Goal: Entertainment & Leisure: Browse casually

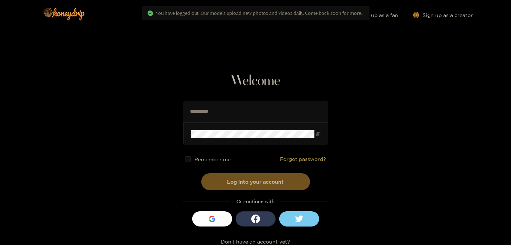
click at [217, 162] on label "Remember me" at bounding box center [208, 159] width 46 height 6
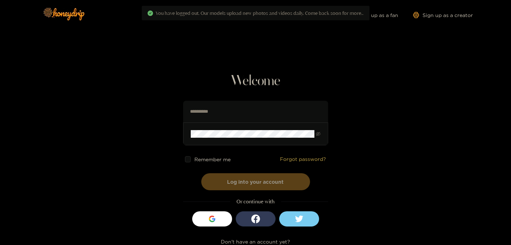
click at [227, 185] on button "Log into your account" at bounding box center [255, 181] width 109 height 17
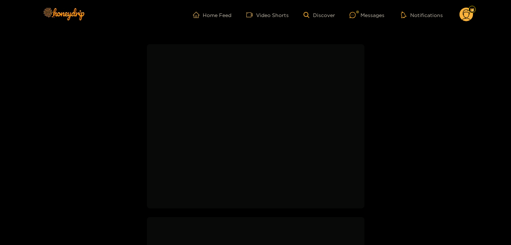
click at [378, 19] on ul "Home Feed Video Shorts Discover Messages Notifications" at bounding box center [333, 15] width 280 height 15
click at [373, 15] on button "Notifications" at bounding box center [366, 14] width 46 height 7
click at [335, 17] on ul "Home Feed Video Shorts Discover Messages Notifications 2.02" at bounding box center [304, 15] width 337 height 15
click at [326, 15] on div "Messages" at bounding box center [310, 15] width 35 height 8
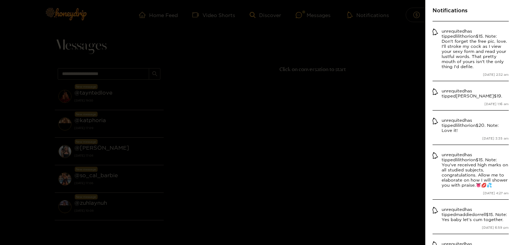
click at [229, 56] on div at bounding box center [258, 122] width 516 height 245
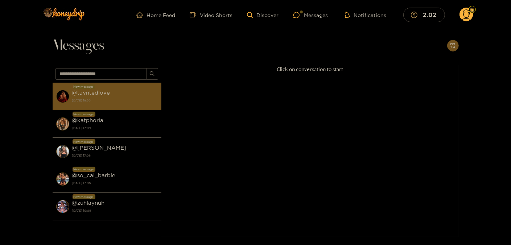
click at [134, 96] on div "@ tayntedlove 21 September 2025 19:50" at bounding box center [115, 96] width 86 height 16
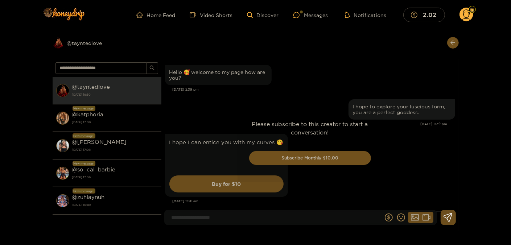
scroll to position [467, 0]
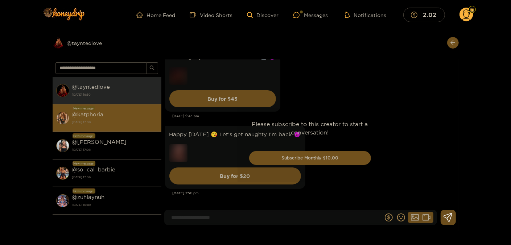
click at [117, 123] on strong "21 September 2025 17:09" at bounding box center [115, 122] width 86 height 7
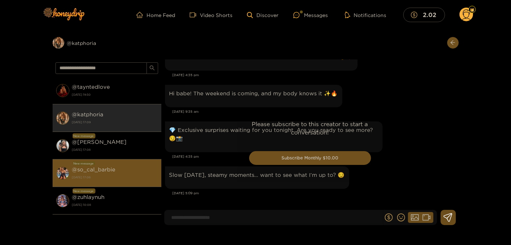
scroll to position [1340, 0]
click at [124, 172] on div "@ so_cal_barbie 21 September 2025 17:06" at bounding box center [115, 173] width 86 height 16
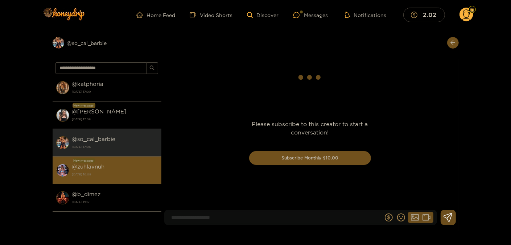
scroll to position [39, 0]
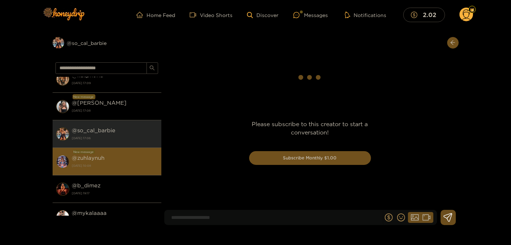
click at [129, 164] on strong "21 September 2025 10:08" at bounding box center [115, 165] width 86 height 7
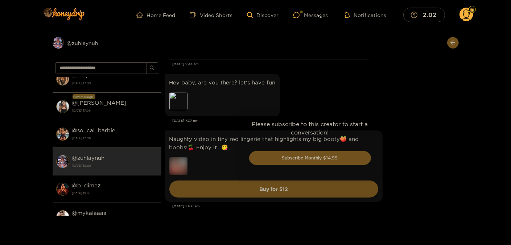
scroll to position [1740, 0]
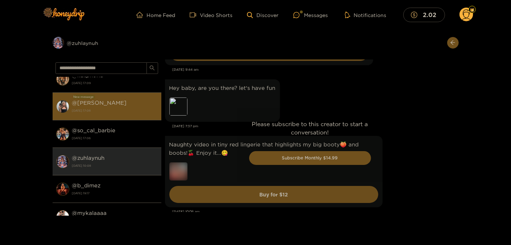
click at [96, 107] on strong "21 September 2025 17:08" at bounding box center [115, 110] width 86 height 7
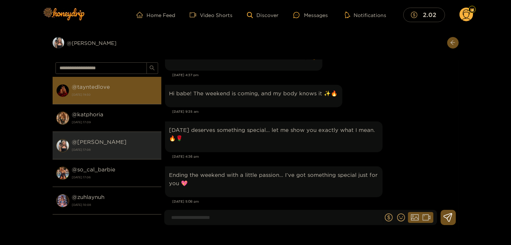
click at [95, 94] on strong "21 September 2025 19:50" at bounding box center [115, 94] width 86 height 7
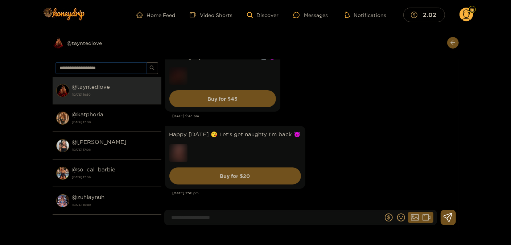
scroll to position [467, 0]
click at [91, 41] on div "Preview @ tayntedlove" at bounding box center [107, 43] width 109 height 12
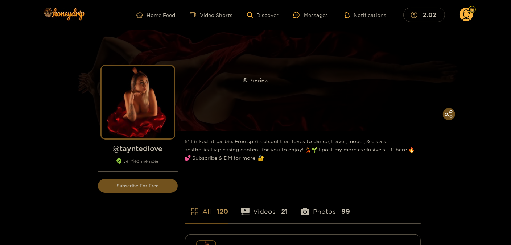
click at [271, 116] on div "Preview" at bounding box center [255, 81] width 511 height 102
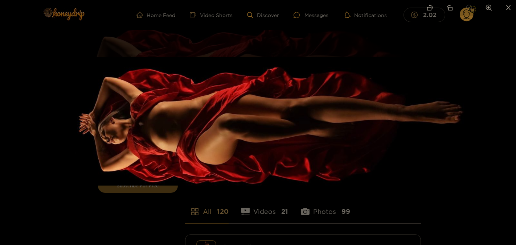
click at [190, 140] on img at bounding box center [258, 121] width 516 height 129
click at [220, 203] on div at bounding box center [258, 122] width 516 height 245
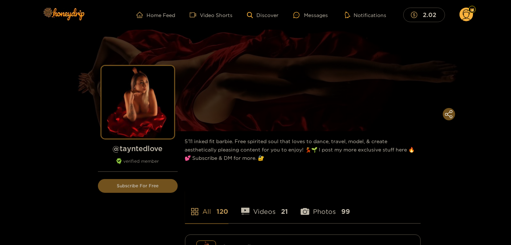
click at [157, 155] on div "@ tayntedlove verified member" at bounding box center [138, 158] width 80 height 28
click at [155, 151] on h1 "@ tayntedlove" at bounding box center [138, 148] width 80 height 9
copy h1 "tayntedlove"
click at [279, 16] on link "Discover" at bounding box center [263, 15] width 32 height 6
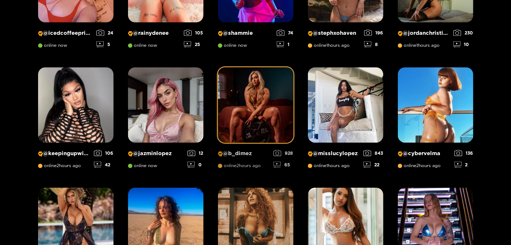
scroll to position [516, 0]
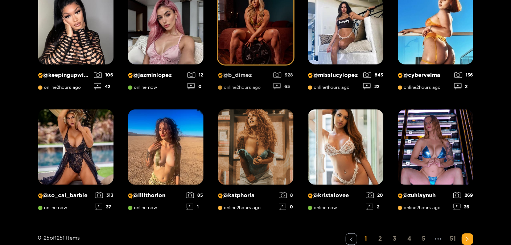
click at [218, 47] on img at bounding box center [255, 26] width 75 height 75
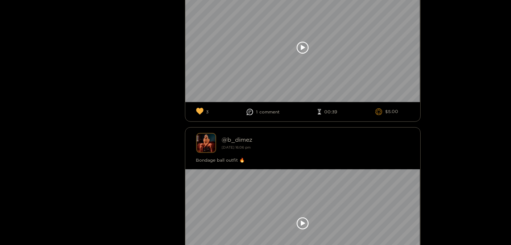
scroll to position [8492, 0]
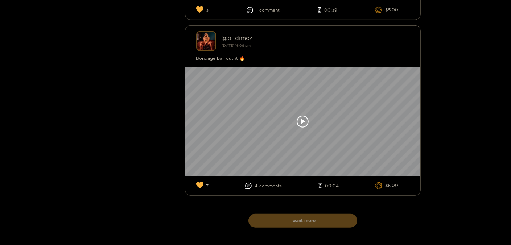
click at [320, 228] on button "I want more" at bounding box center [302, 221] width 109 height 14
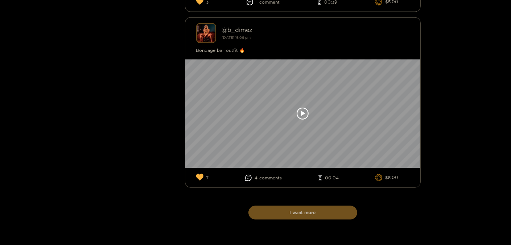
scroll to position [16953, 0]
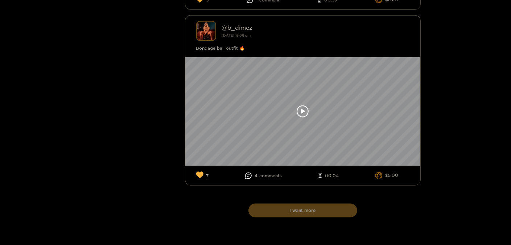
click at [341, 218] on button "I want more" at bounding box center [302, 211] width 109 height 14
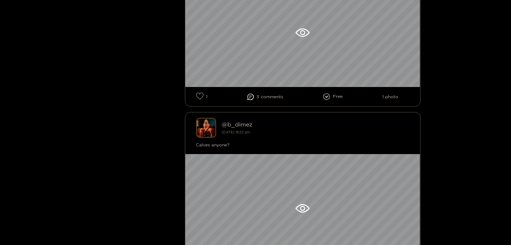
scroll to position [5884, 0]
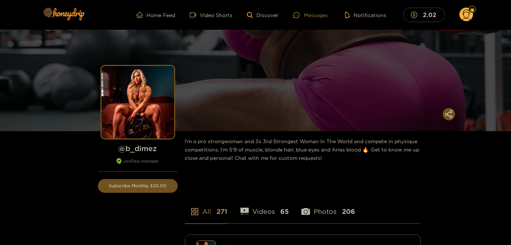
click at [303, 16] on div at bounding box center [298, 15] width 11 height 6
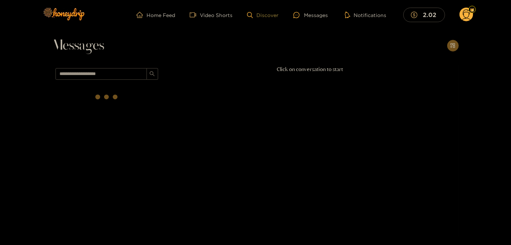
click at [265, 14] on link "Discover" at bounding box center [263, 15] width 32 height 6
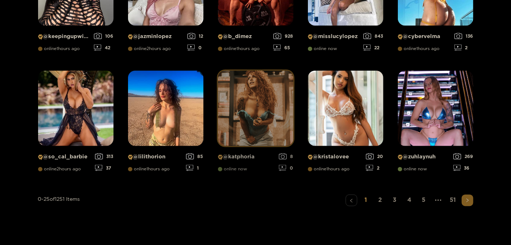
scroll to position [556, 0]
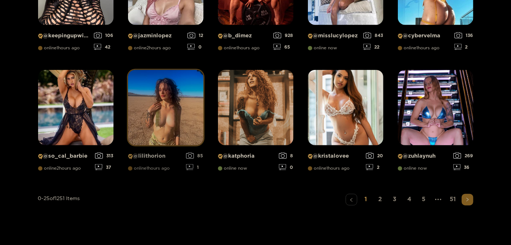
click at [178, 104] on img at bounding box center [165, 107] width 75 height 75
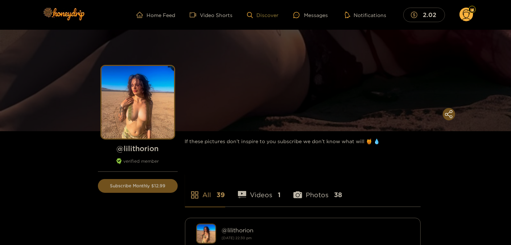
click at [260, 13] on link "Discover" at bounding box center [263, 15] width 32 height 6
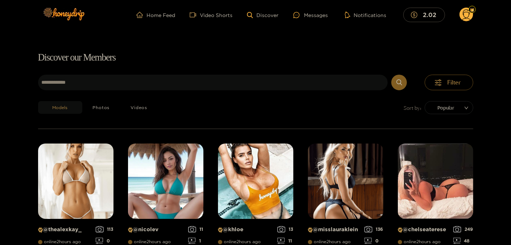
scroll to position [3, 0]
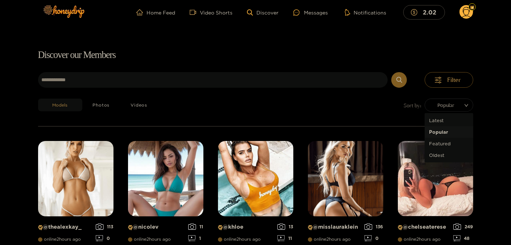
click at [440, 108] on span "Popular" at bounding box center [449, 105] width 38 height 11
click at [446, 122] on div "Latest" at bounding box center [449, 120] width 40 height 8
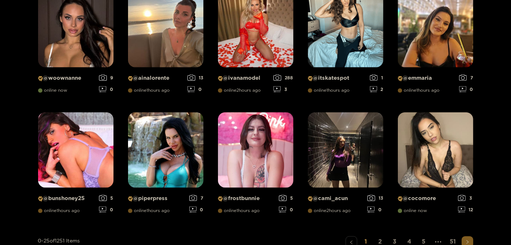
scroll to position [517, 0]
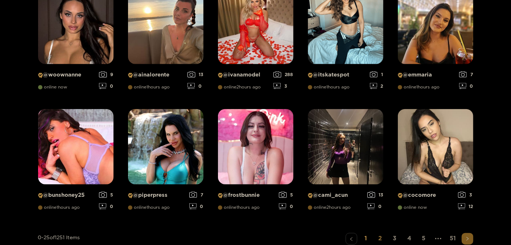
click at [384, 239] on link "2" at bounding box center [381, 238] width 12 height 11
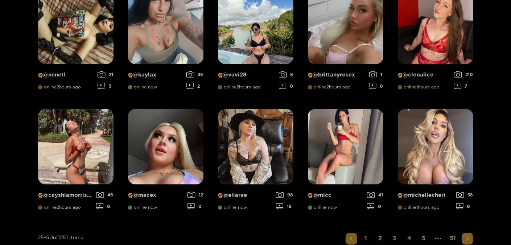
click at [393, 238] on link "3" at bounding box center [395, 238] width 12 height 11
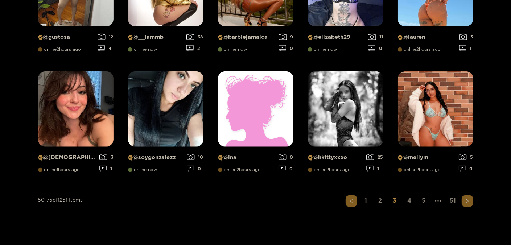
scroll to position [556, 0]
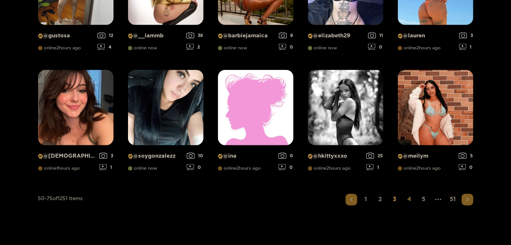
click at [406, 203] on link "4" at bounding box center [410, 199] width 12 height 11
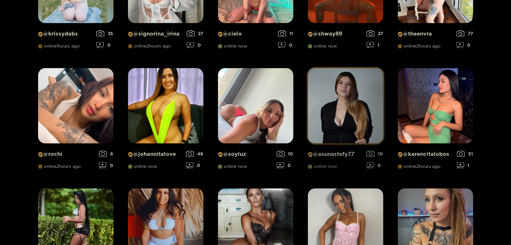
scroll to position [321, 0]
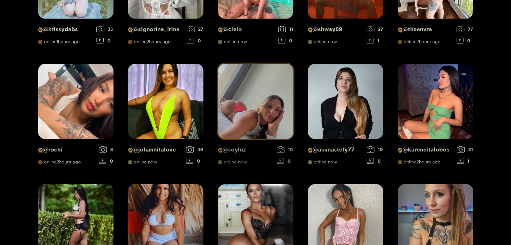
click at [257, 106] on img at bounding box center [255, 101] width 75 height 75
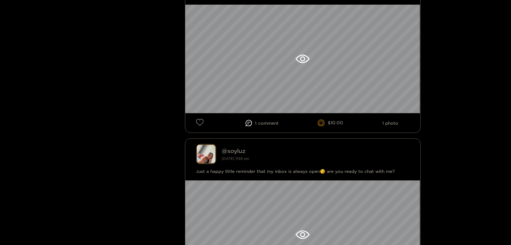
scroll to position [931, 0]
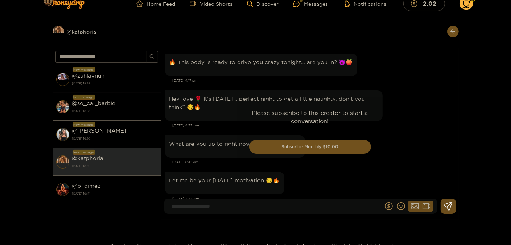
scroll to position [1730, 0]
